Goal: Task Accomplishment & Management: Complete application form

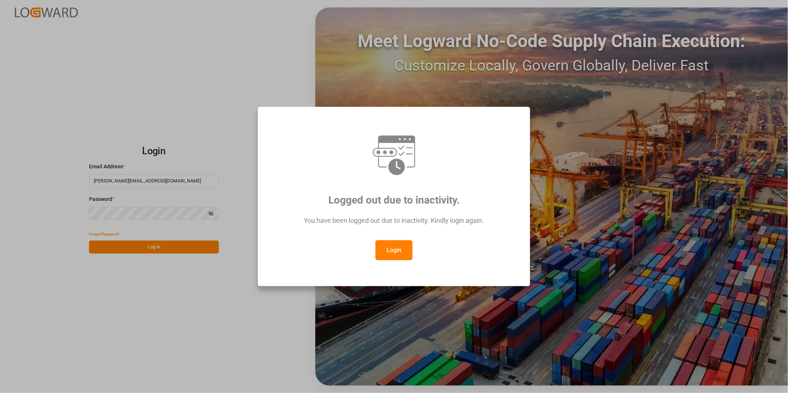
click at [399, 254] on button "Login" at bounding box center [393, 250] width 37 height 20
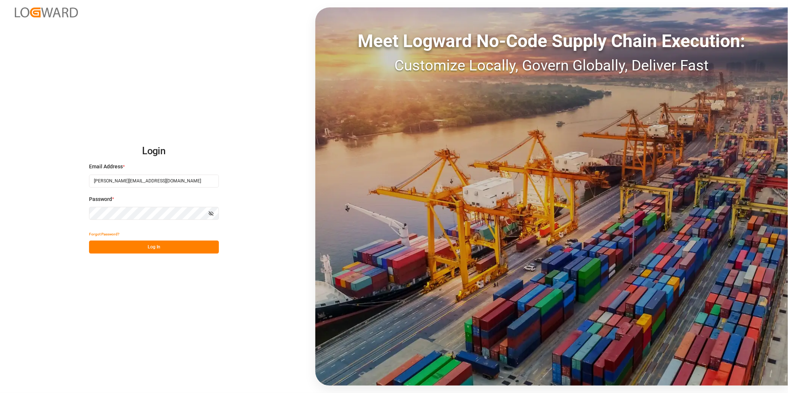
click at [192, 250] on button "Log In" at bounding box center [154, 247] width 130 height 13
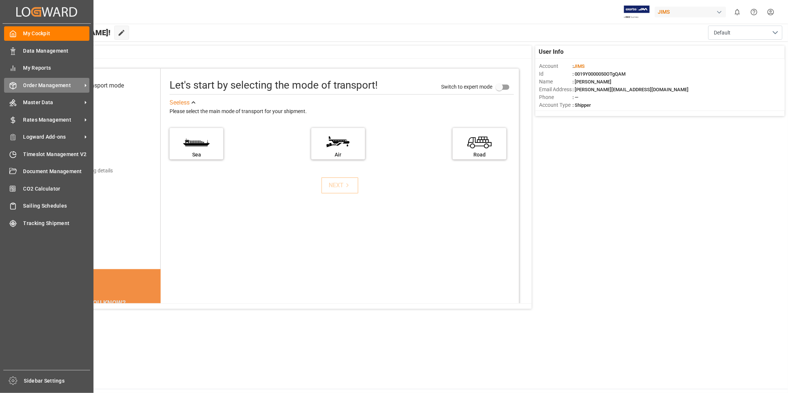
click at [49, 84] on span "Order Management" at bounding box center [52, 86] width 59 height 8
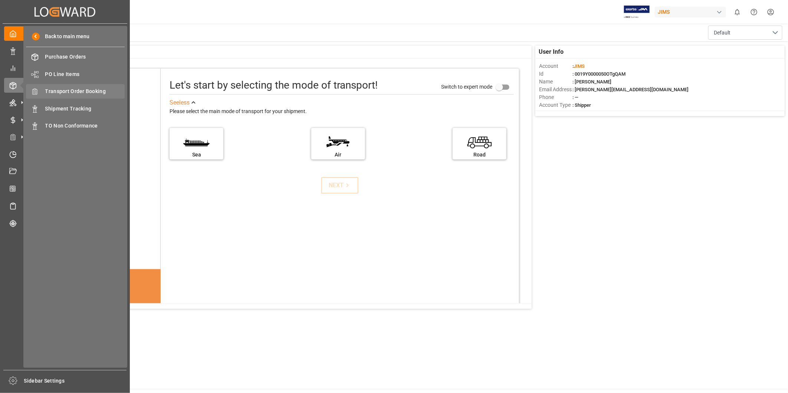
click at [87, 92] on span "Transport Order Booking" at bounding box center [85, 92] width 80 height 8
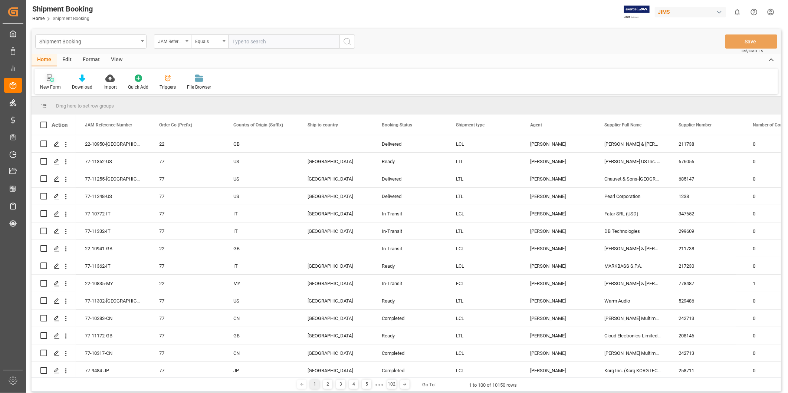
click at [52, 87] on div "New Form" at bounding box center [50, 87] width 21 height 7
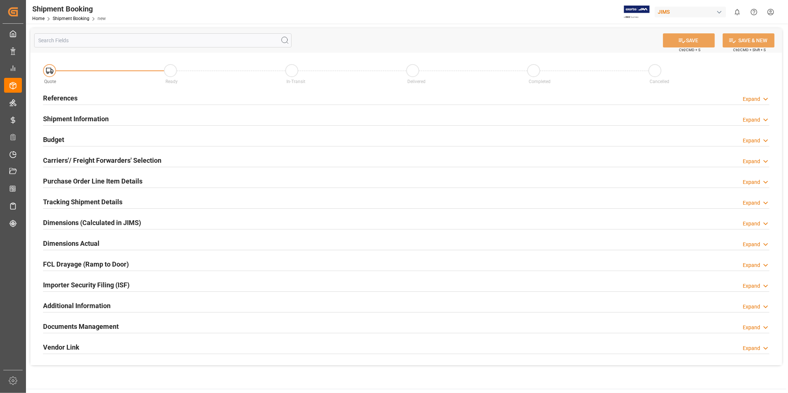
click at [759, 102] on div "Expand" at bounding box center [755, 99] width 27 height 8
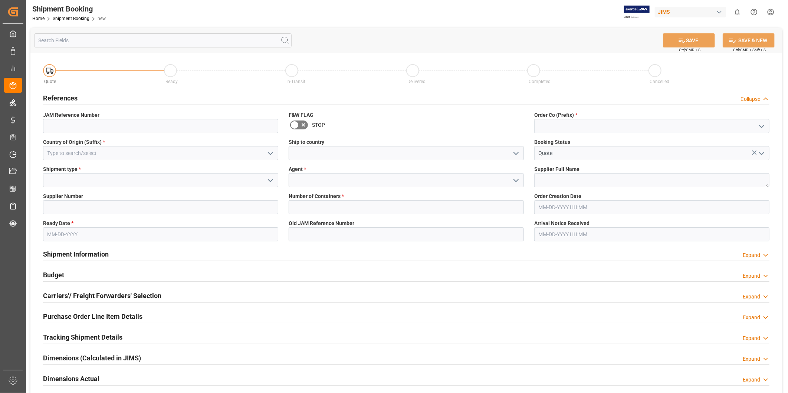
click at [758, 127] on icon "open menu" at bounding box center [761, 126] width 9 height 9
drag, startPoint x: 745, startPoint y: 140, endPoint x: 729, endPoint y: 139, distance: 15.6
click at [744, 140] on div "22" at bounding box center [651, 142] width 234 height 17
type input "22"
click at [269, 154] on icon "open menu" at bounding box center [270, 153] width 9 height 9
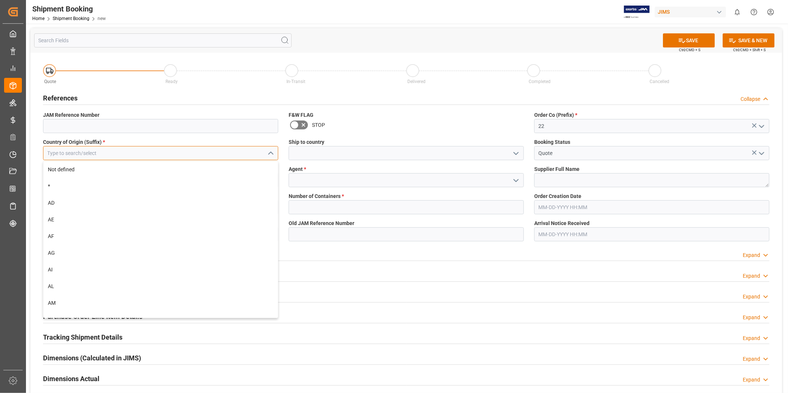
click at [225, 156] on input at bounding box center [160, 153] width 235 height 14
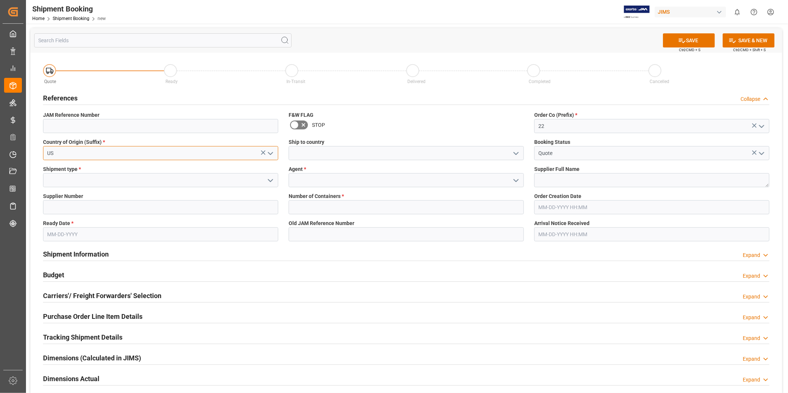
type input "US"
click at [514, 156] on icon "open menu" at bounding box center [515, 153] width 9 height 9
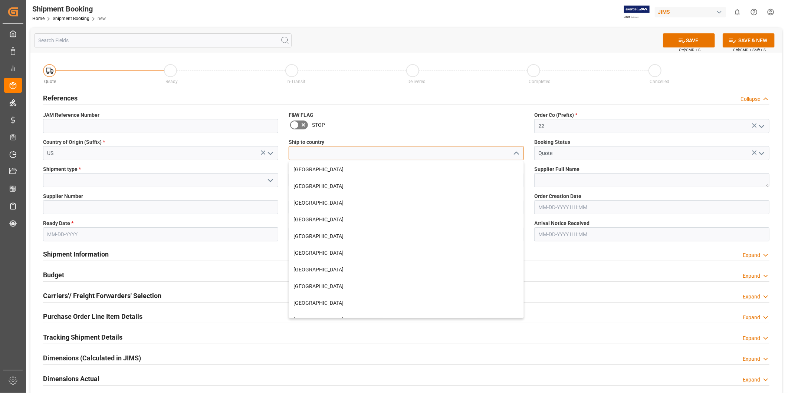
click at [481, 156] on input at bounding box center [405, 153] width 235 height 14
click at [468, 172] on div "[GEOGRAPHIC_DATA]" at bounding box center [406, 169] width 234 height 17
type input "[GEOGRAPHIC_DATA]"
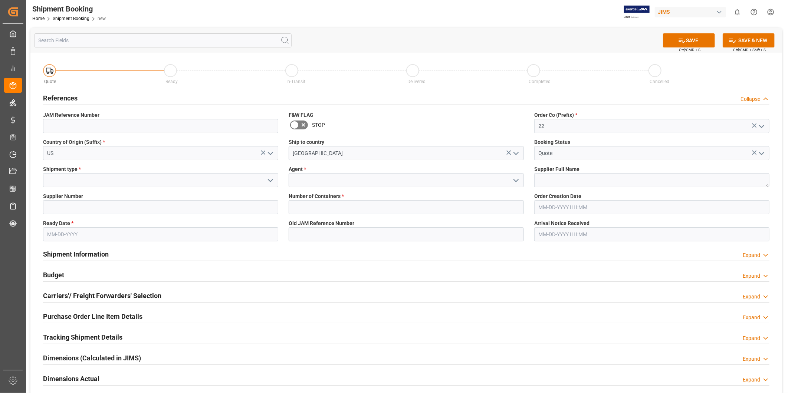
click at [271, 182] on icon "open menu" at bounding box center [270, 180] width 9 height 9
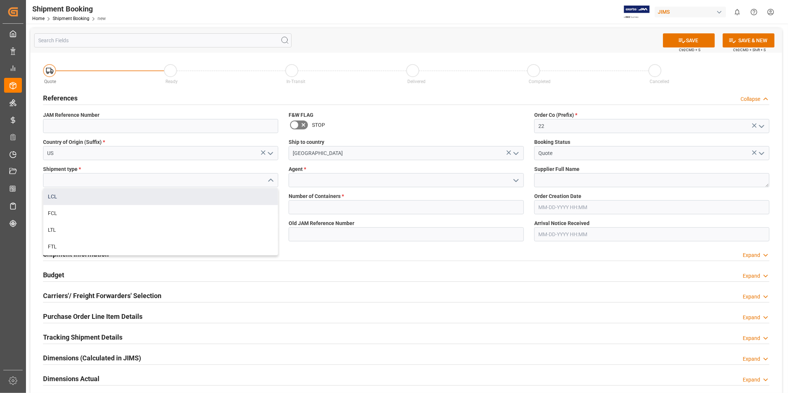
click at [265, 192] on div "LCL" at bounding box center [160, 196] width 234 height 17
type input "LCL"
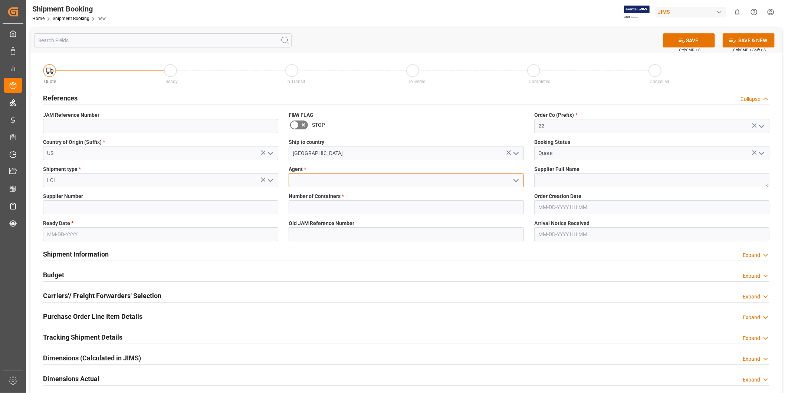
click at [396, 184] on input at bounding box center [405, 180] width 235 height 14
type input "[PERSON_NAME]"
click at [604, 177] on textarea at bounding box center [651, 180] width 235 height 14
click at [135, 209] on input at bounding box center [160, 207] width 235 height 14
paste input "524"
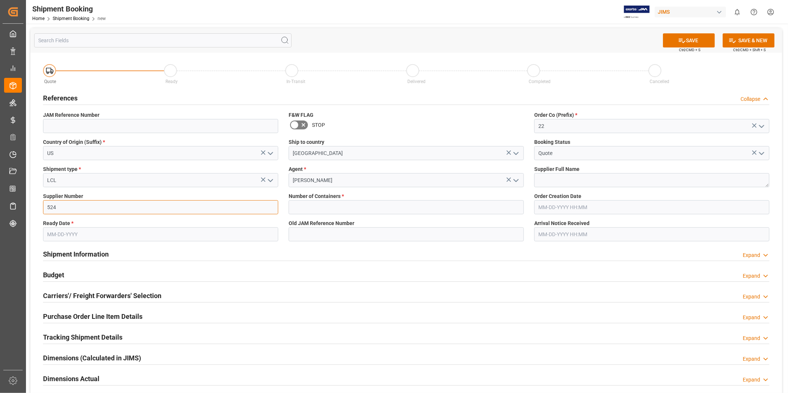
type input "524"
click at [627, 183] on textarea at bounding box center [651, 180] width 235 height 14
paste textarea "KMC"
type textarea "KMC"
click at [364, 207] on input "text" at bounding box center [405, 207] width 235 height 14
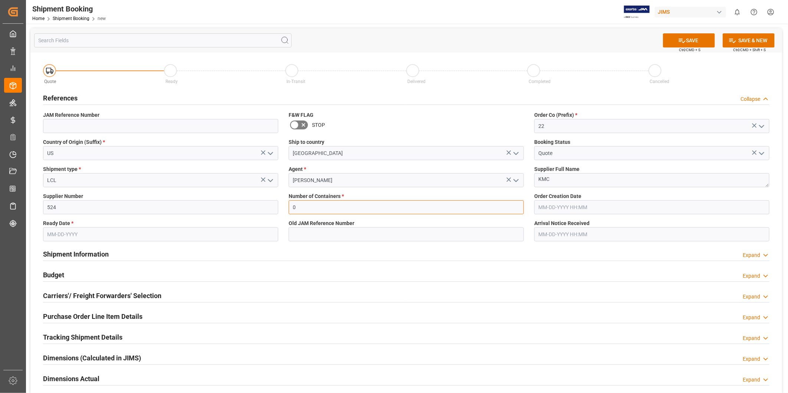
type input "0"
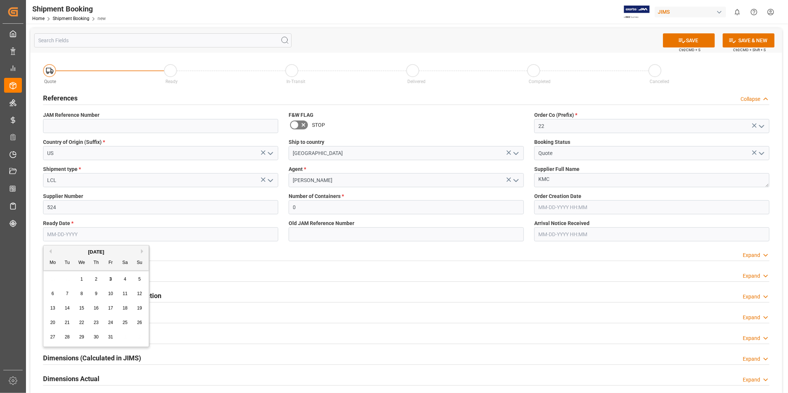
click at [158, 232] on input "text" at bounding box center [160, 234] width 235 height 14
click at [67, 323] on span "21" at bounding box center [67, 322] width 5 height 5
type input "[DATE]"
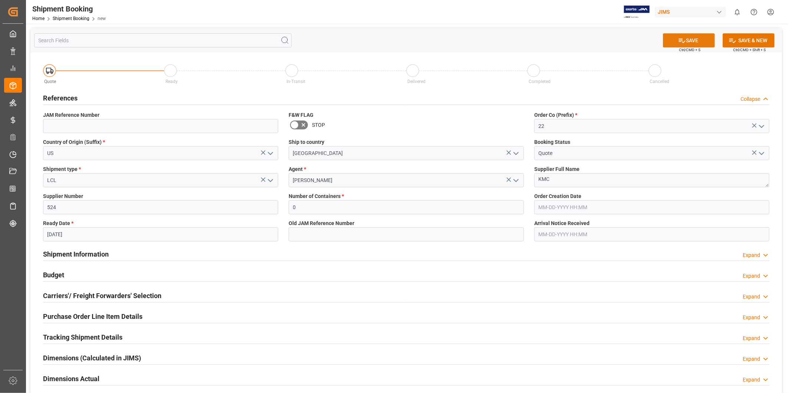
click at [686, 38] on button "SAVE" at bounding box center [689, 40] width 52 height 14
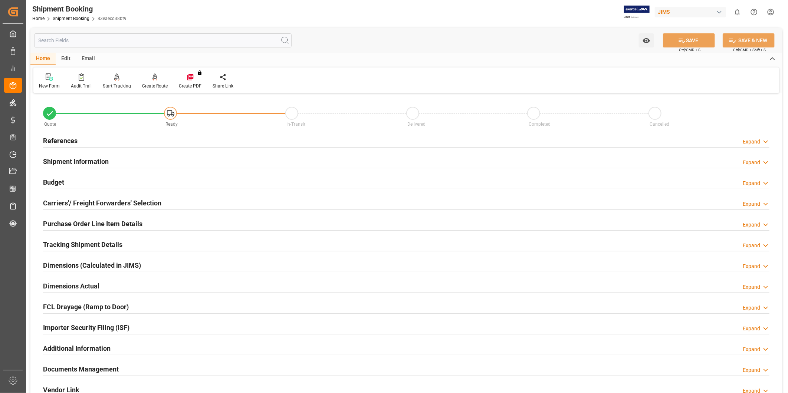
click at [749, 145] on div "Expand" at bounding box center [750, 142] width 17 height 8
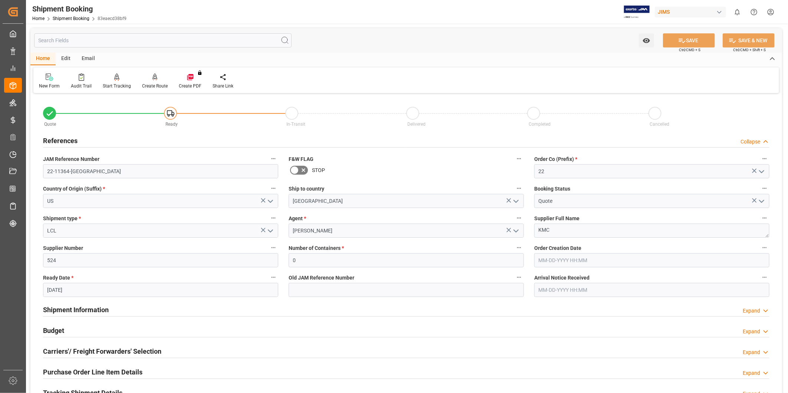
click at [210, 180] on div "JAM Reference Number 22-11364-US" at bounding box center [160, 166] width 245 height 30
click at [207, 172] on input "22-11364-[GEOGRAPHIC_DATA]" at bounding box center [160, 171] width 235 height 14
